Goal: Task Accomplishment & Management: Manage account settings

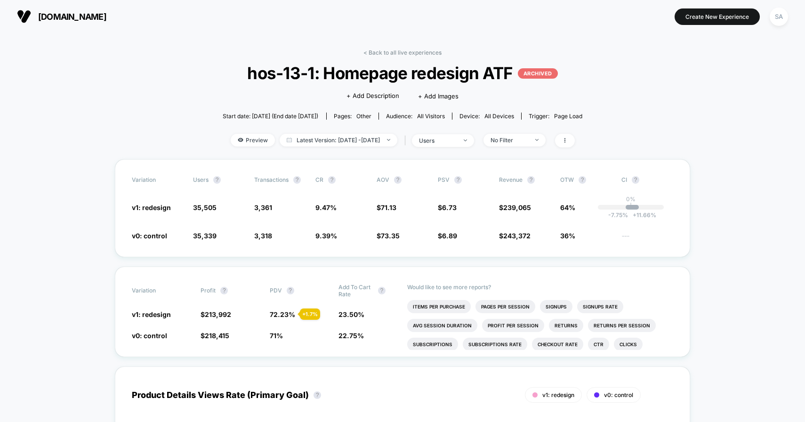
click at [790, 18] on button "SA" at bounding box center [779, 16] width 24 height 19
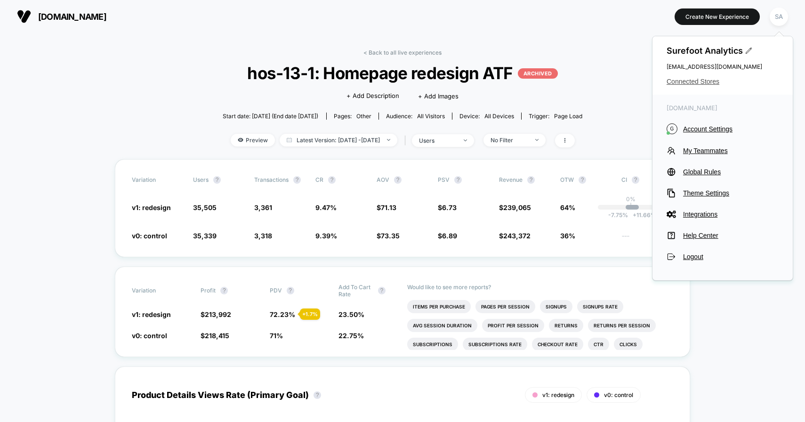
click at [699, 81] on span "Connected Stores" at bounding box center [723, 82] width 112 height 8
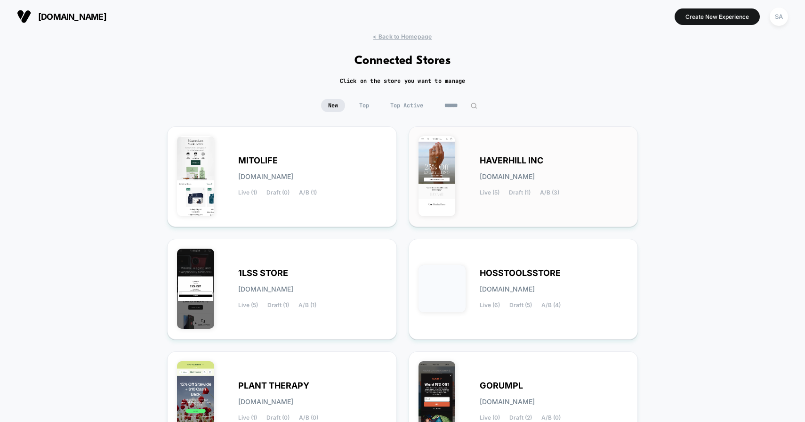
click at [480, 185] on div "HAVERHILL INC [DOMAIN_NAME] Live (5) Draft (1) A/B (3)" at bounding box center [554, 176] width 149 height 39
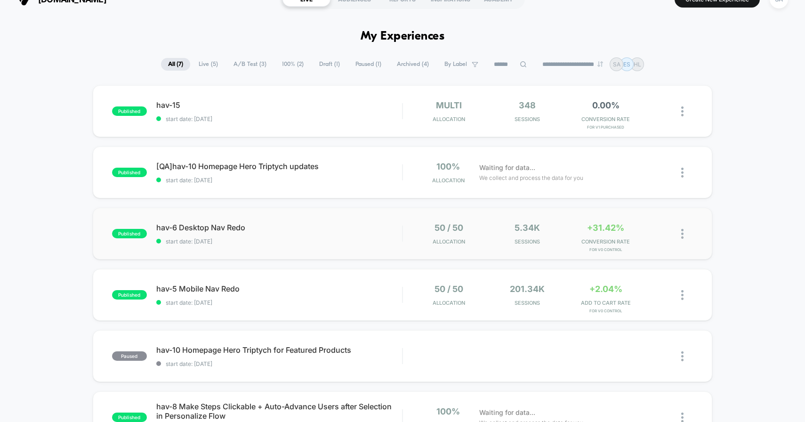
scroll to position [18, 0]
click at [191, 226] on span "hav-6 Desktop Nav Redo Click to edit experience details" at bounding box center [279, 226] width 246 height 9
